Goal: Information Seeking & Learning: Check status

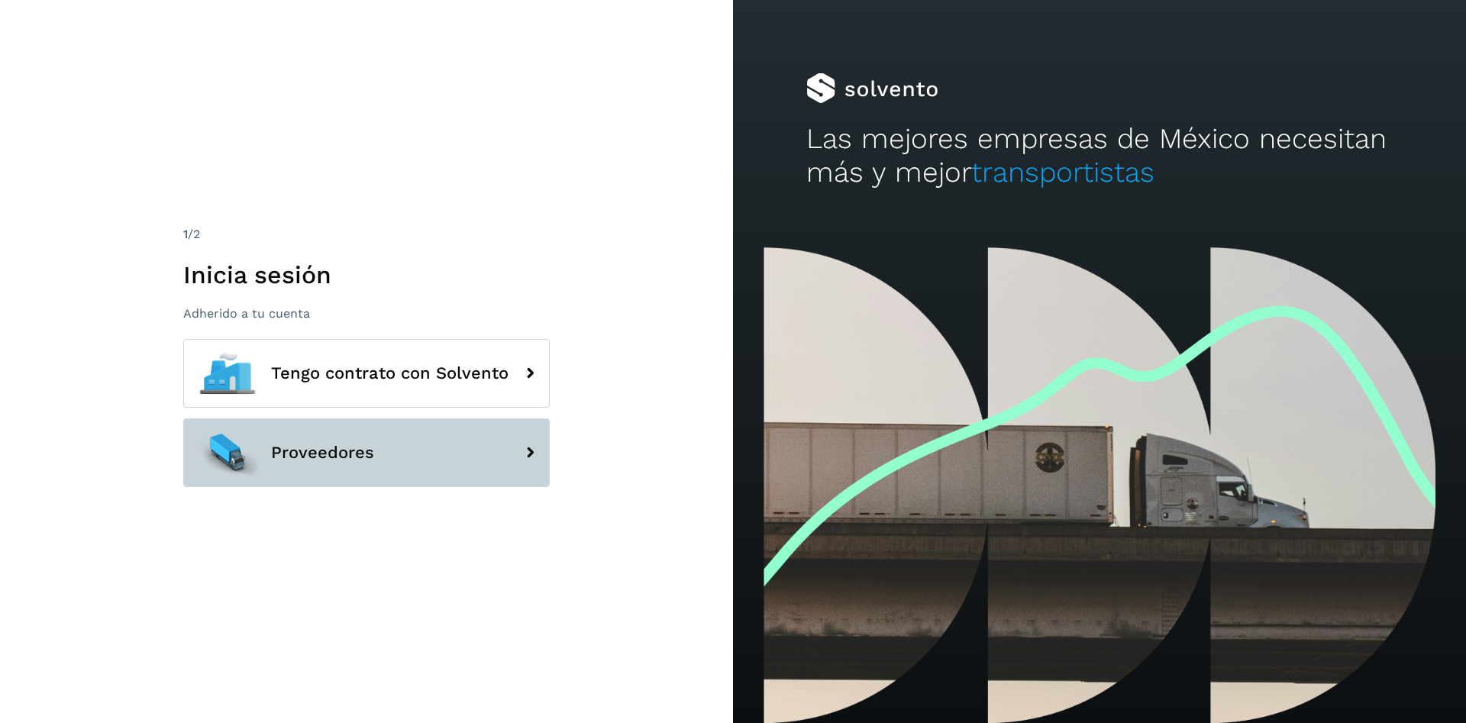
click at [425, 460] on button "Proveedores" at bounding box center [366, 452] width 367 height 69
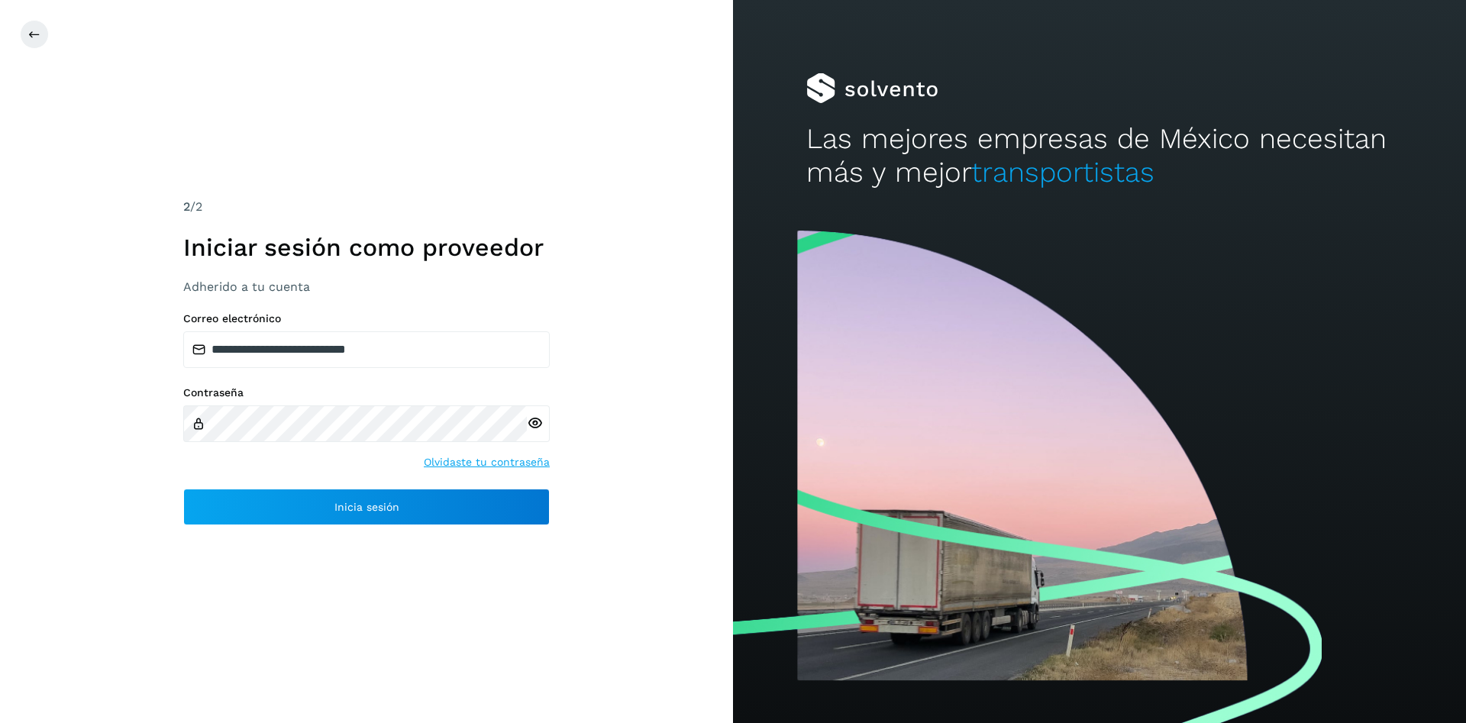
click at [398, 487] on div "**********" at bounding box center [366, 418] width 367 height 213
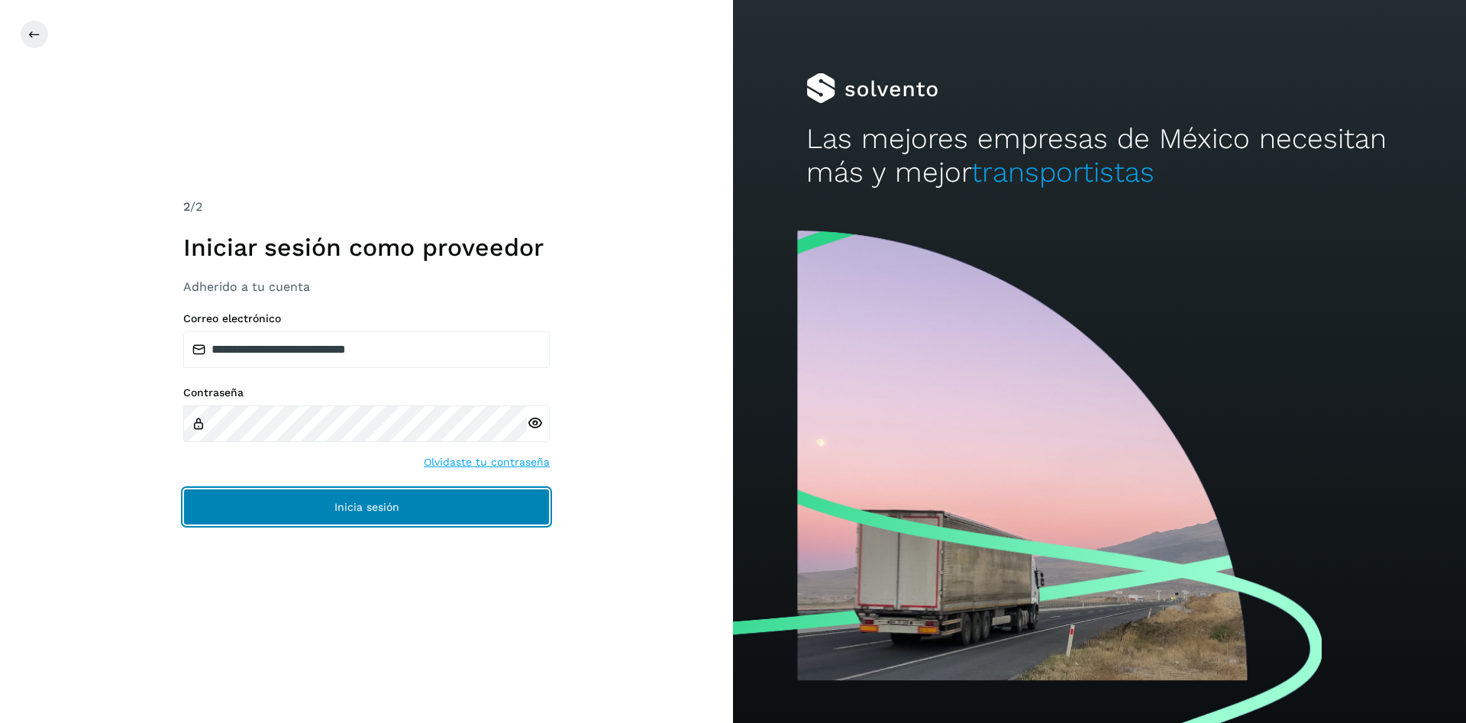
click at [400, 500] on button "Inicia sesión" at bounding box center [366, 507] width 367 height 37
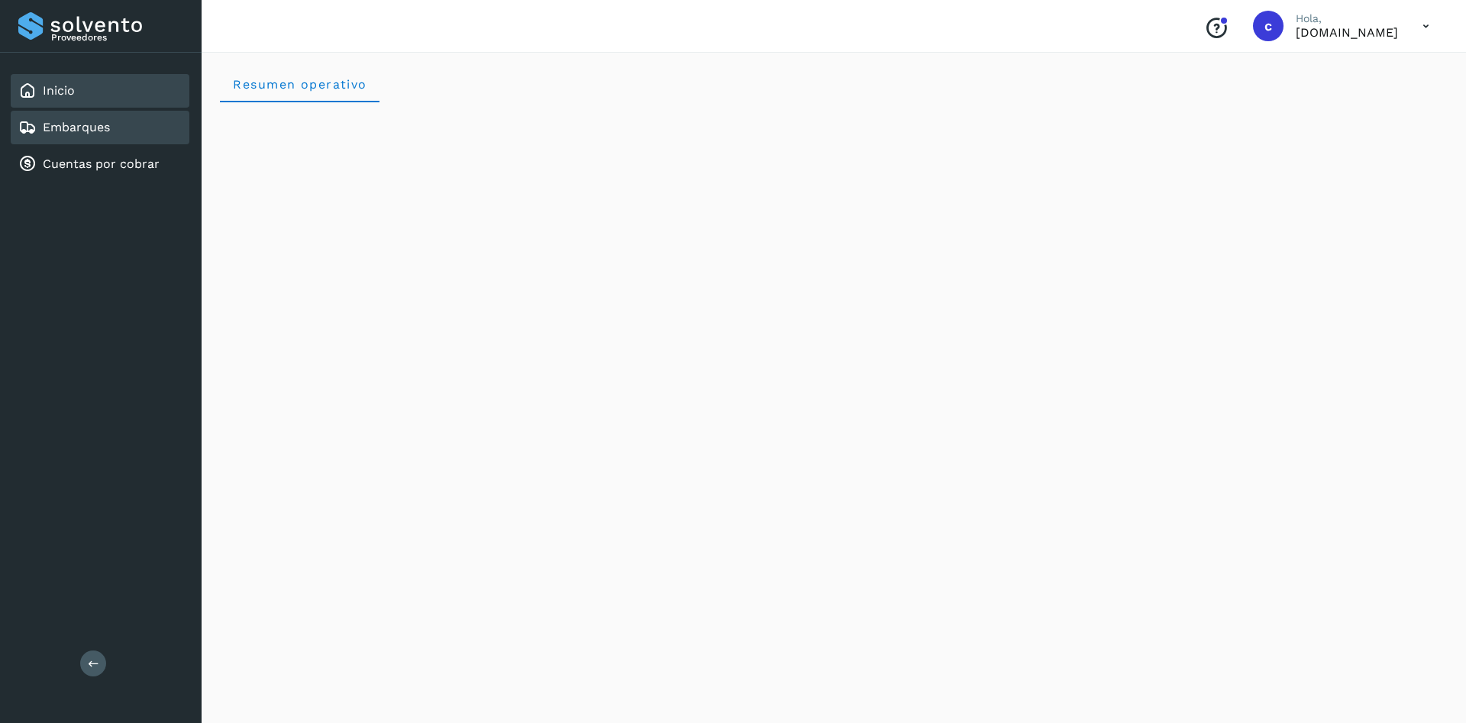
click at [87, 124] on link "Embarques" at bounding box center [76, 127] width 67 height 15
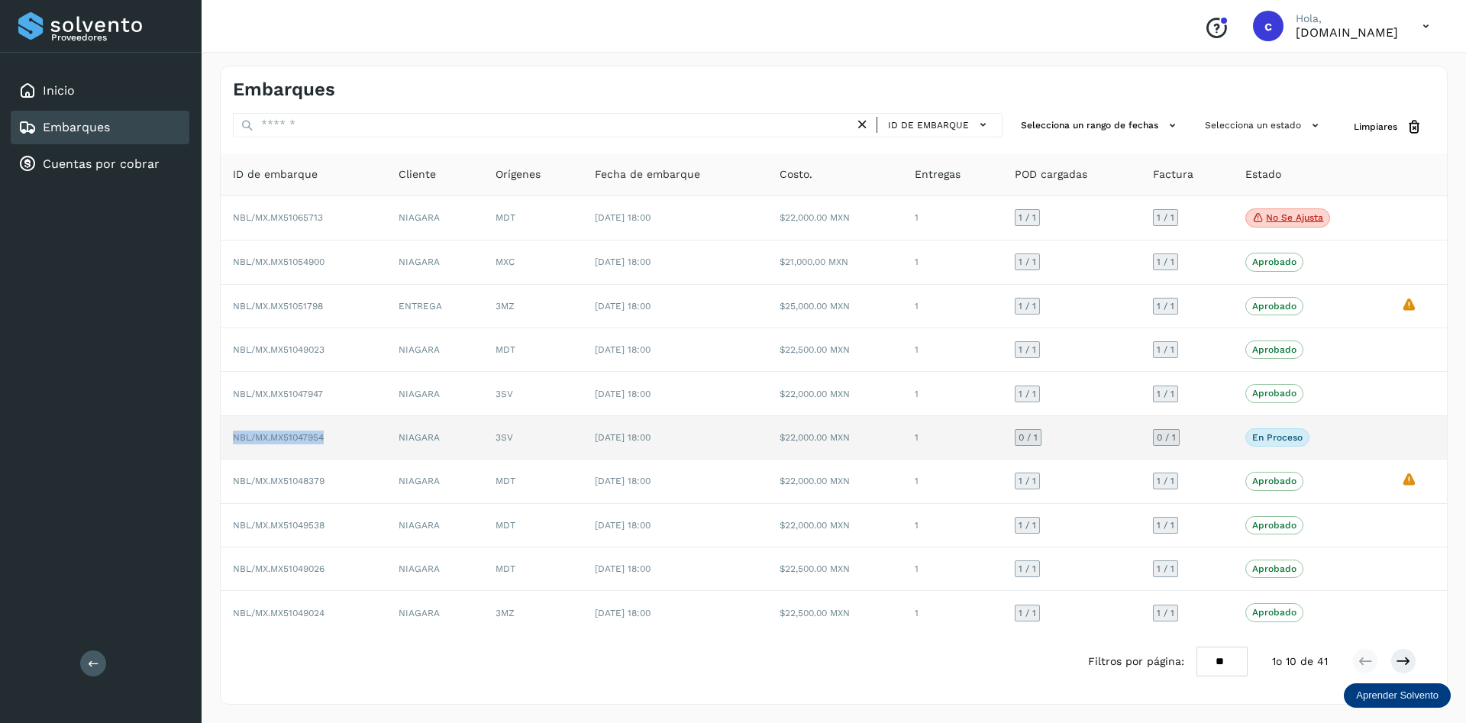
drag, startPoint x: 231, startPoint y: 437, endPoint x: 326, endPoint y: 439, distance: 94.7
click at [326, 439] on td "NBL/MX.MX51047954" at bounding box center [304, 438] width 166 height 44
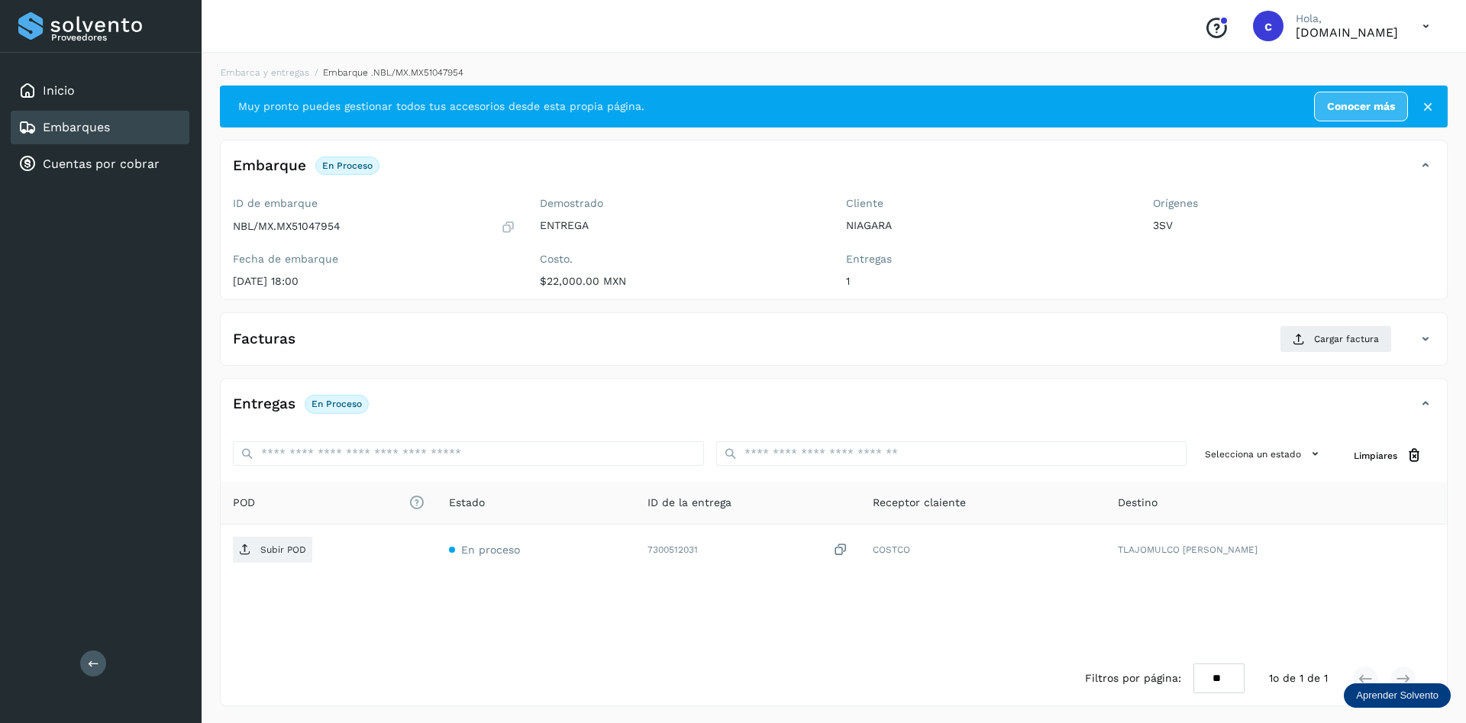
click at [115, 122] on div "Embarques" at bounding box center [100, 128] width 179 height 34
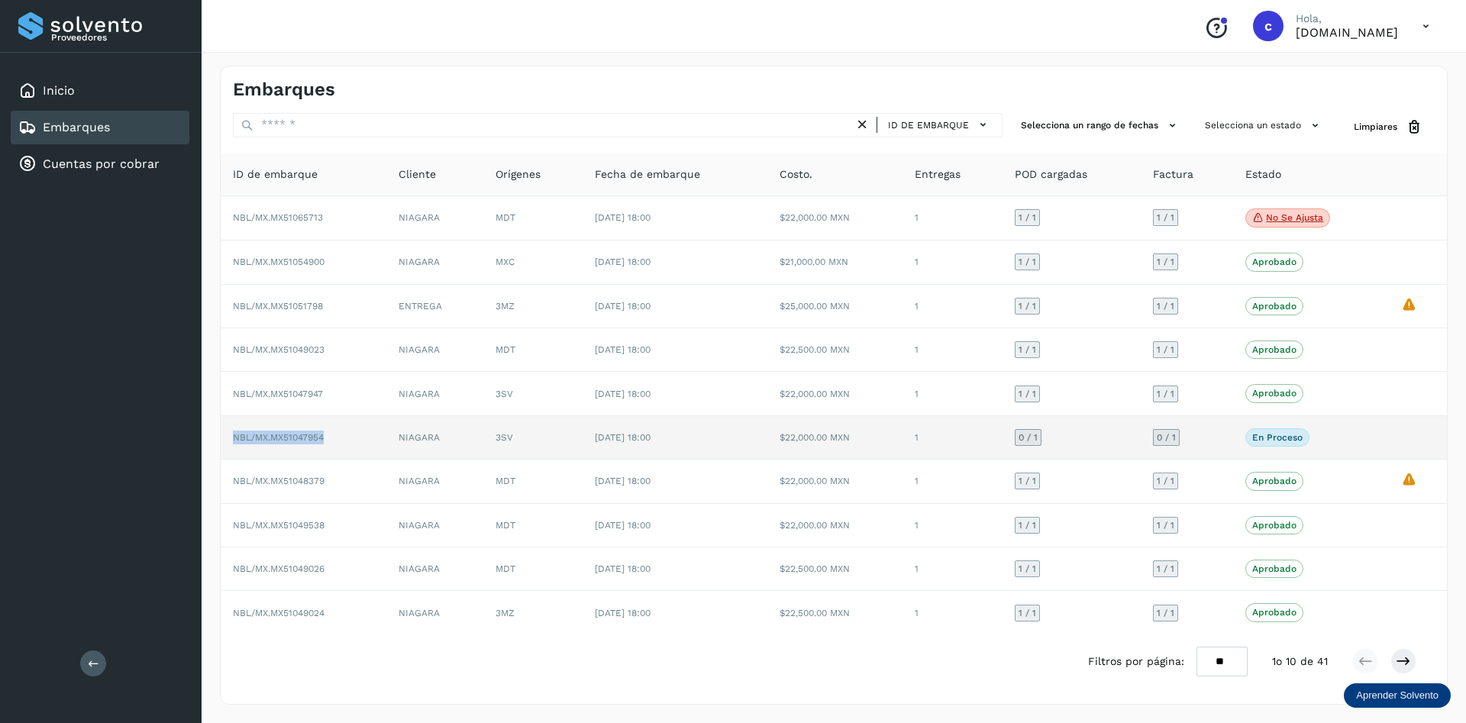
drag, startPoint x: 228, startPoint y: 444, endPoint x: 328, endPoint y: 447, distance: 100.8
click at [328, 447] on td "NBL/MX.MX51047954" at bounding box center [304, 438] width 166 height 44
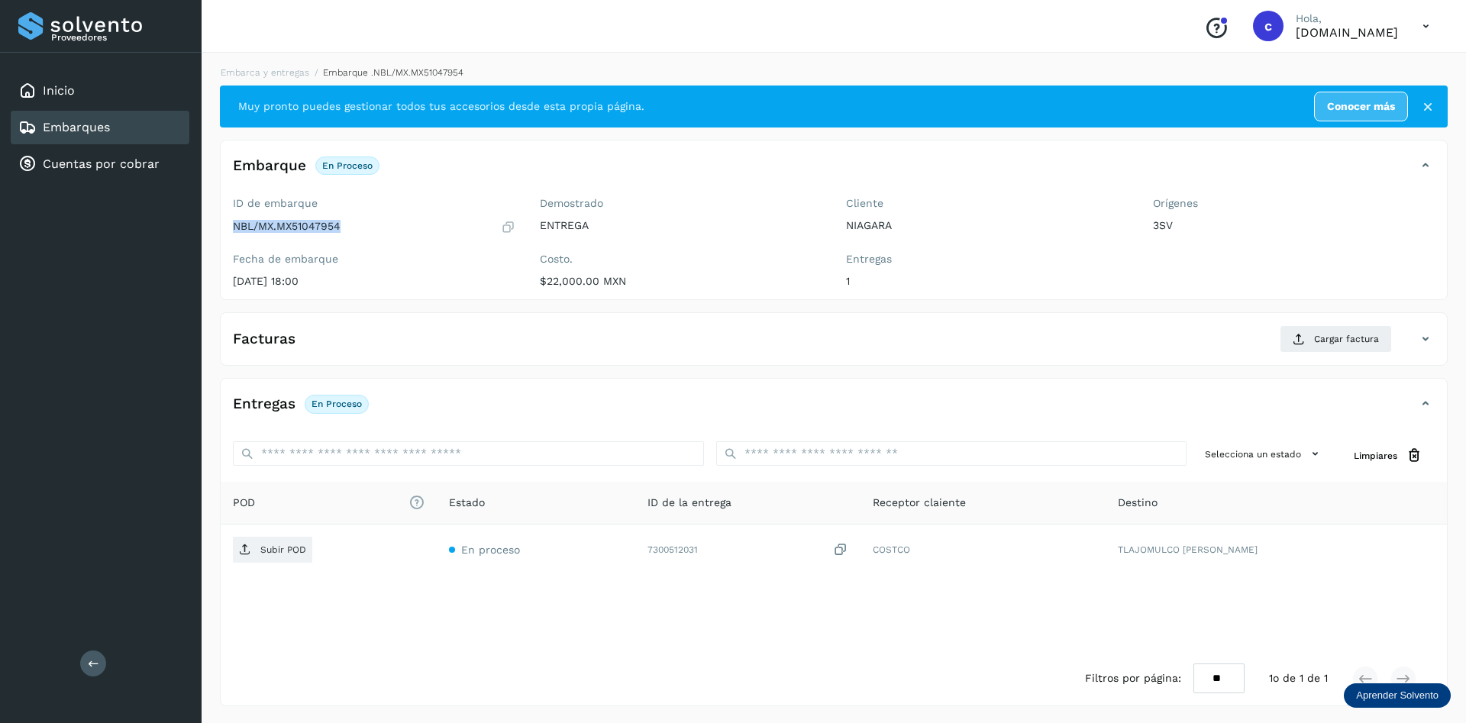
drag, startPoint x: 225, startPoint y: 225, endPoint x: 341, endPoint y: 226, distance: 116.1
click at [341, 226] on div "ID de embarque NBL/MX.MX51047954 Fecha de embarque [DATE] 18:00" at bounding box center [374, 245] width 307 height 108
copy p "NBL/MX.MX51047954"
click at [60, 116] on div "Embarques" at bounding box center [100, 128] width 179 height 34
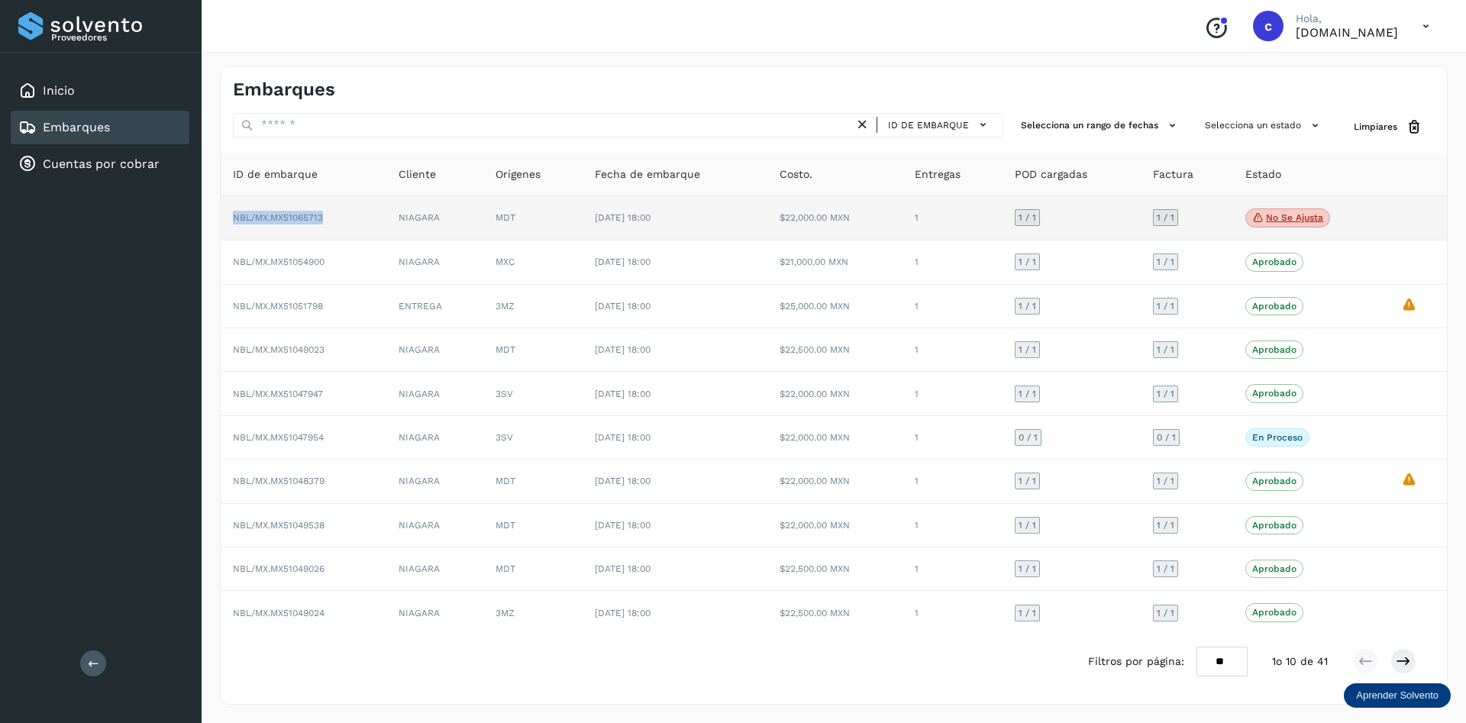
drag, startPoint x: 234, startPoint y: 215, endPoint x: 324, endPoint y: 216, distance: 90.1
click at [323, 216] on span "NBL/MX.MX51065713" at bounding box center [278, 217] width 90 height 11
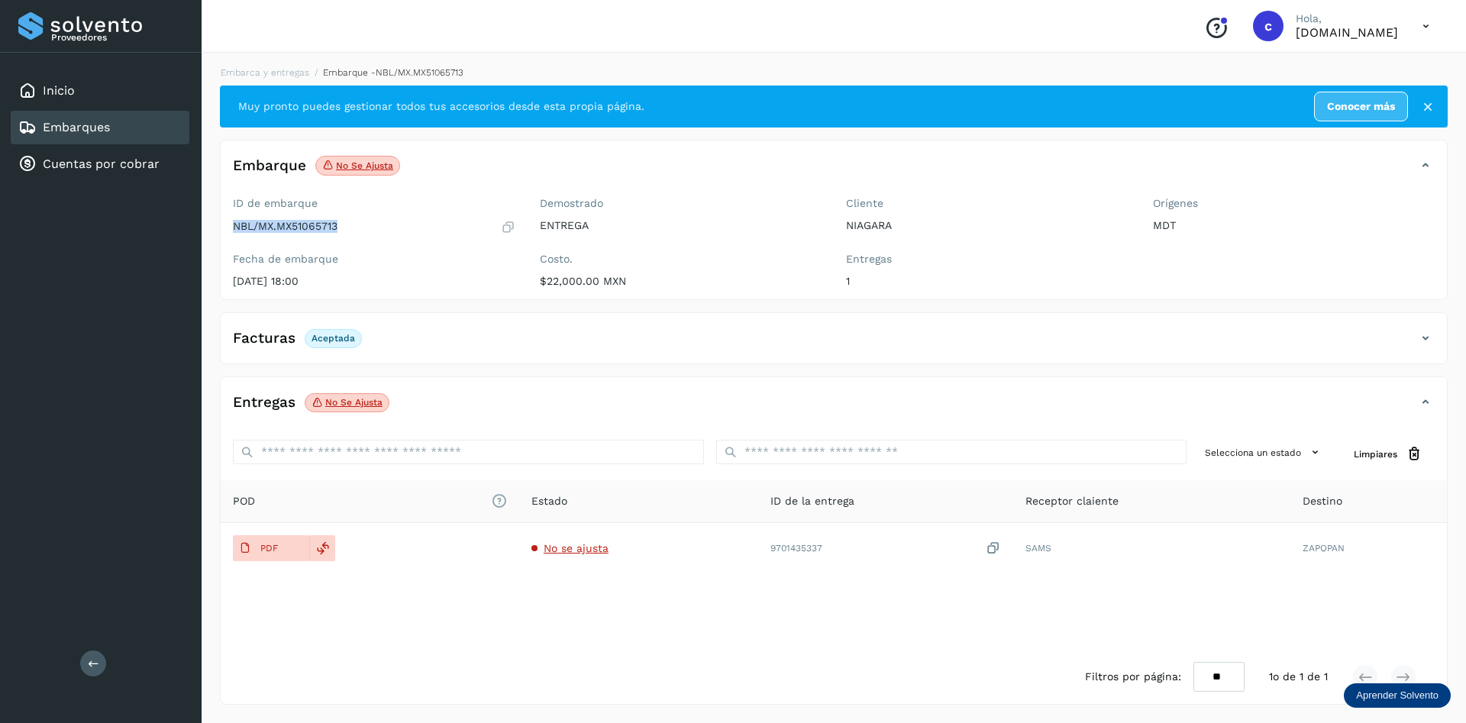
drag, startPoint x: 230, startPoint y: 223, endPoint x: 340, endPoint y: 228, distance: 110.0
click at [340, 228] on div "ID de embarque NBL/MX.MX51065713 Fecha de embarque [DATE] 18:00" at bounding box center [374, 245] width 307 height 108
copy p "NBL/MX.MX51065713"
click at [87, 121] on link "Embarques" at bounding box center [76, 127] width 67 height 15
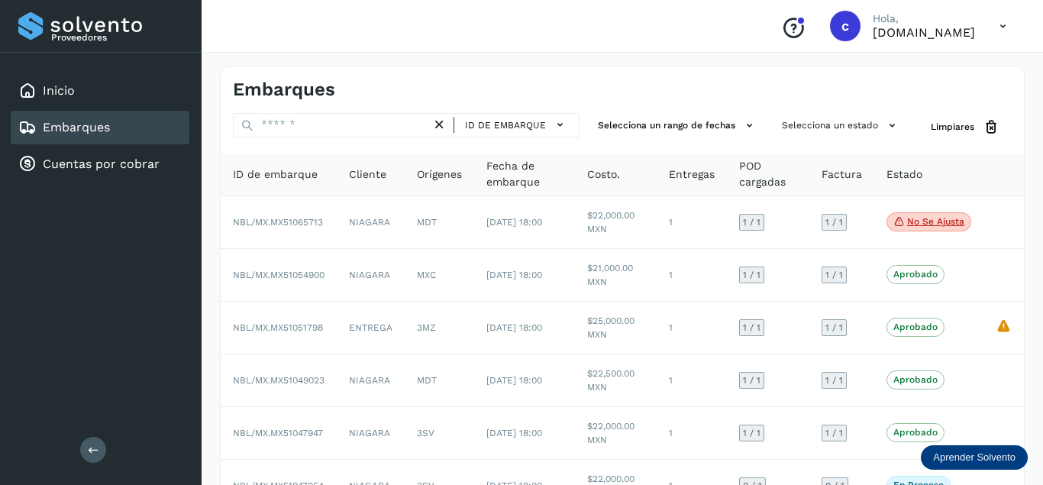
scroll to position [311, 0]
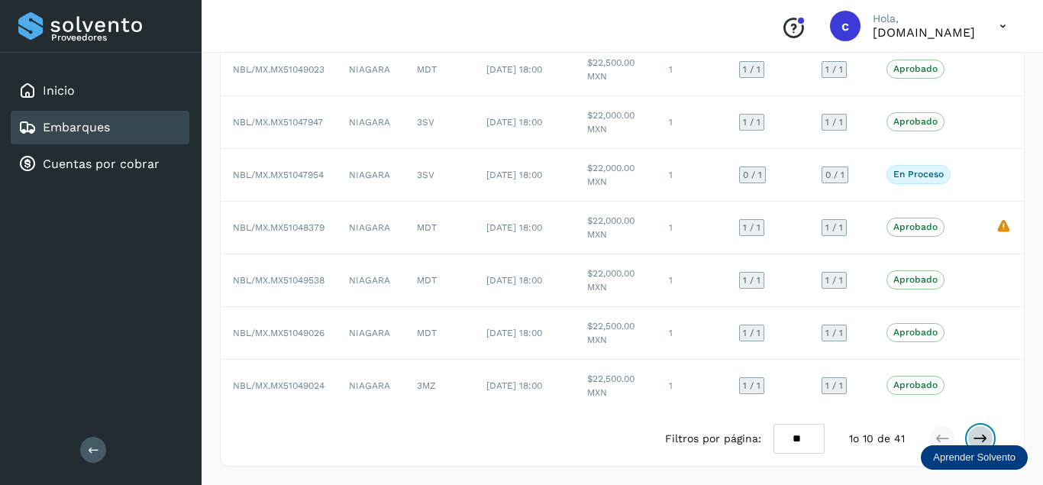
click at [987, 440] on icon at bounding box center [980, 438] width 15 height 15
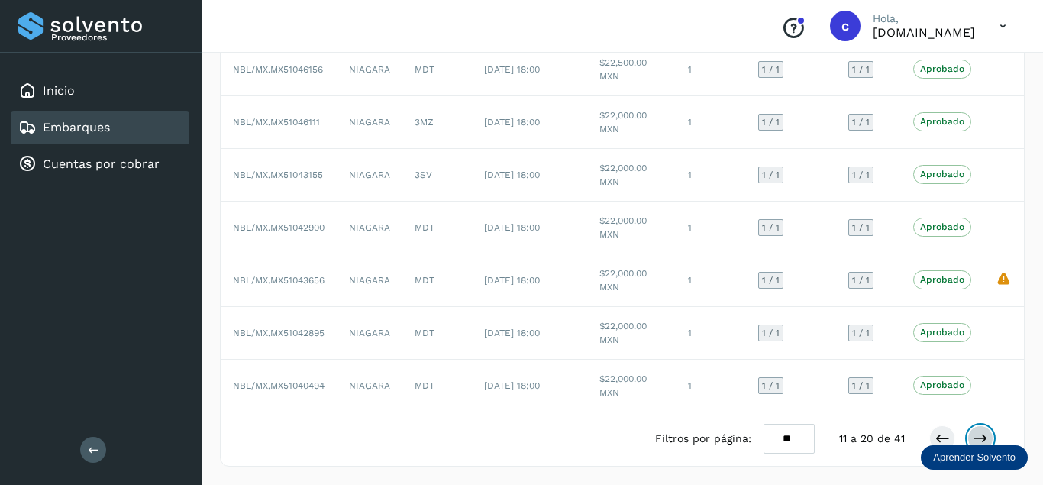
click at [987, 440] on icon at bounding box center [980, 438] width 15 height 15
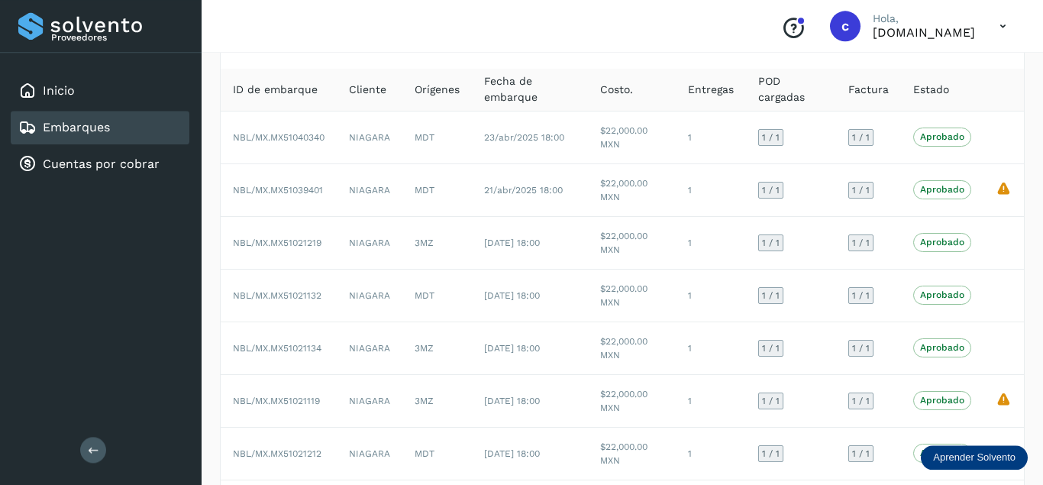
scroll to position [77, 0]
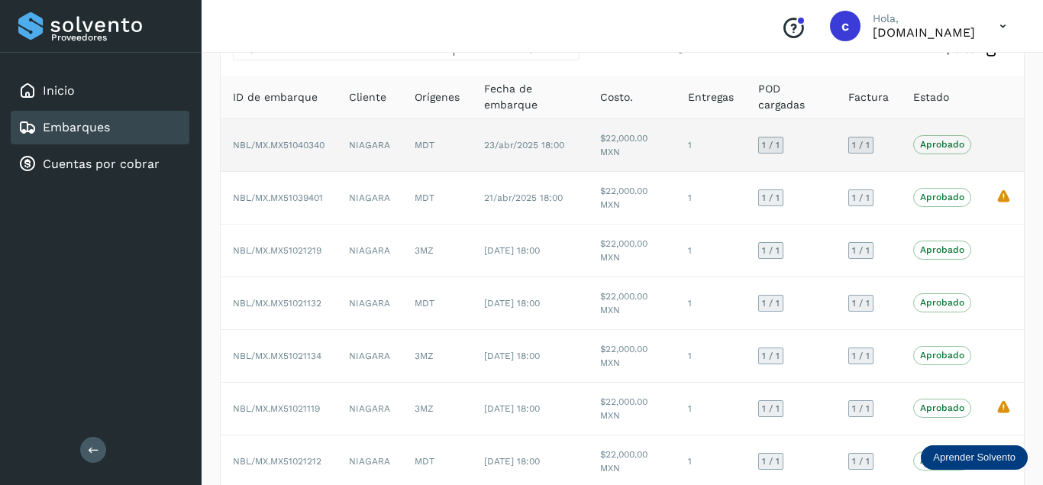
click at [281, 150] on span "NBL/MX.MX51040340" at bounding box center [279, 145] width 92 height 11
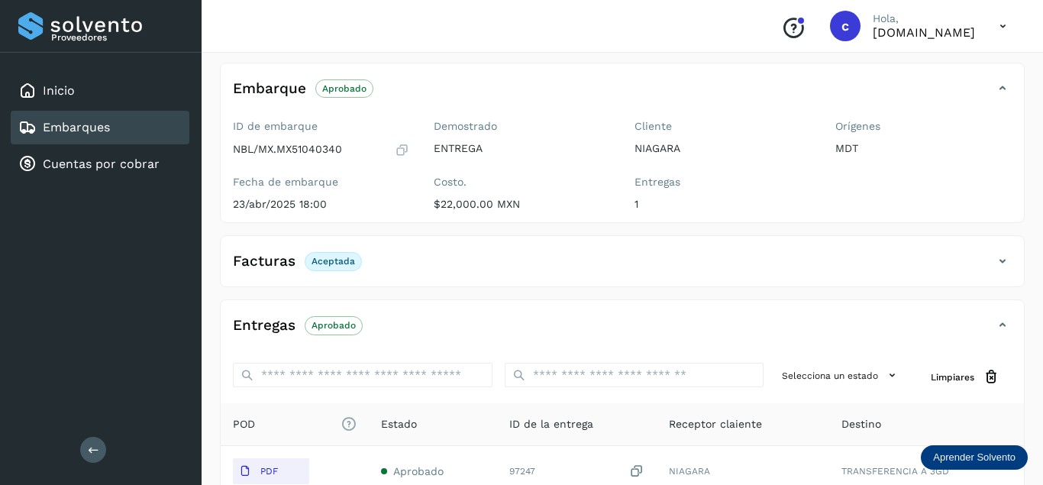
scroll to position [238, 0]
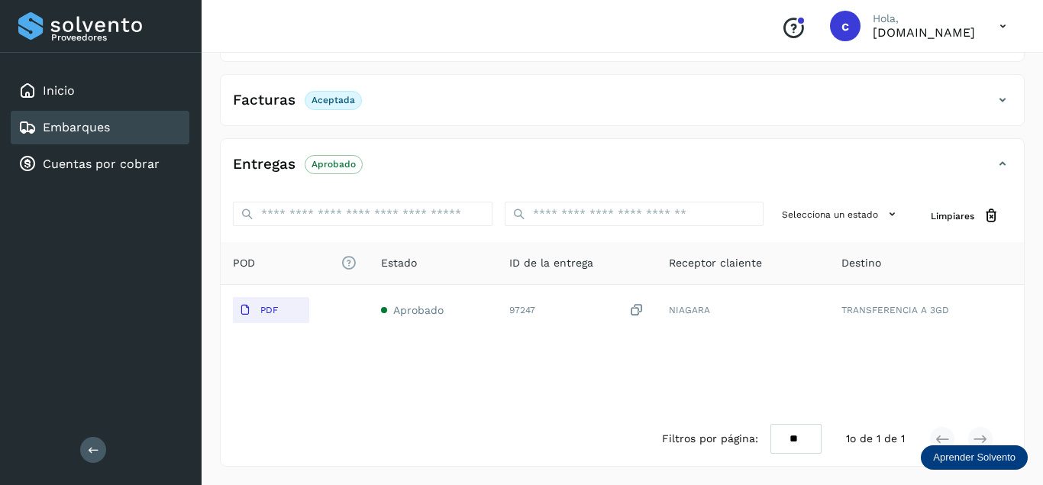
click at [337, 104] on p "Aceptada" at bounding box center [334, 100] width 44 height 11
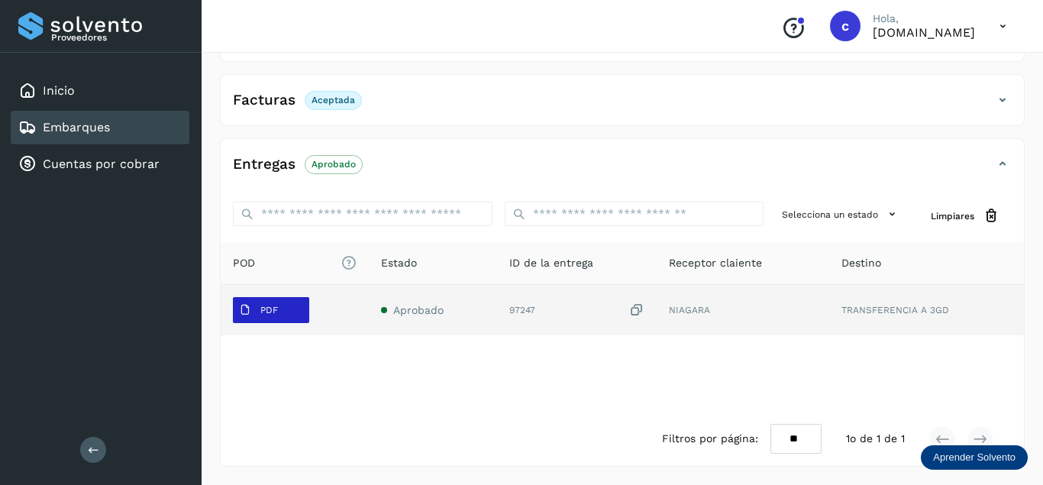
click at [263, 299] on span "PDF" at bounding box center [258, 310] width 51 height 24
